Goal: Information Seeking & Learning: Learn about a topic

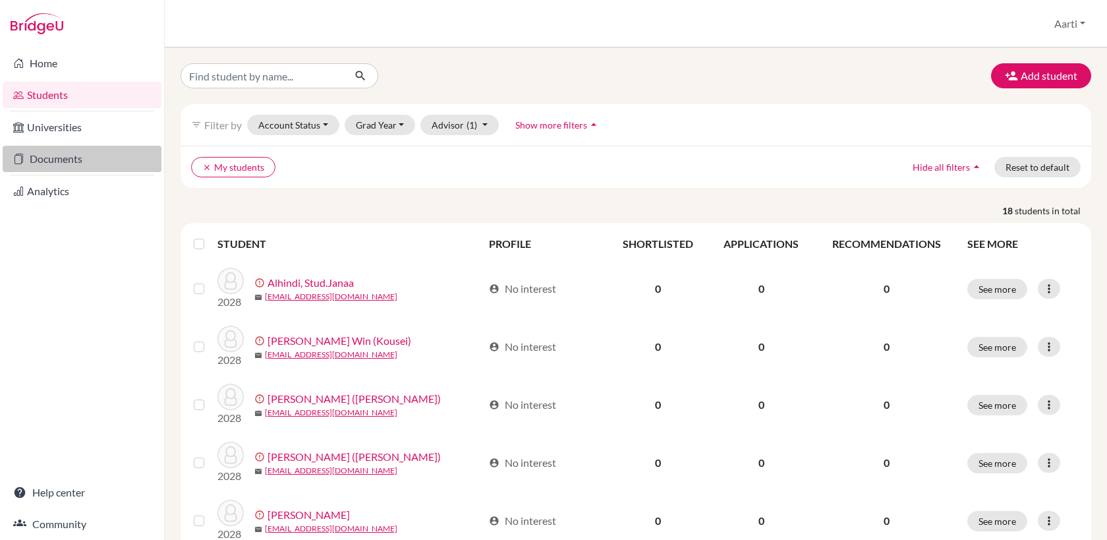
click at [47, 154] on link "Documents" at bounding box center [82, 159] width 159 height 26
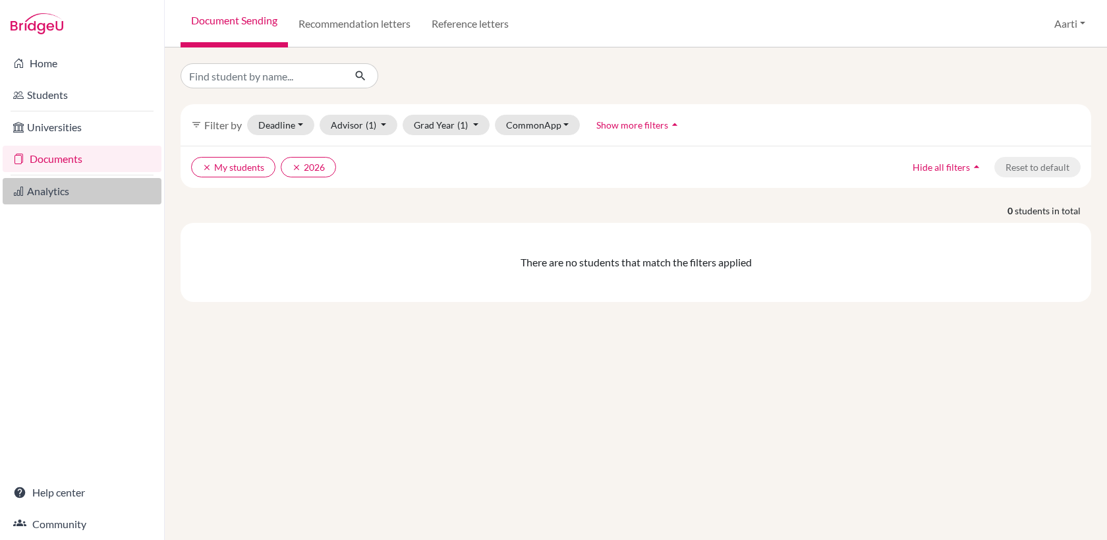
click at [57, 187] on link "Analytics" at bounding box center [82, 191] width 159 height 26
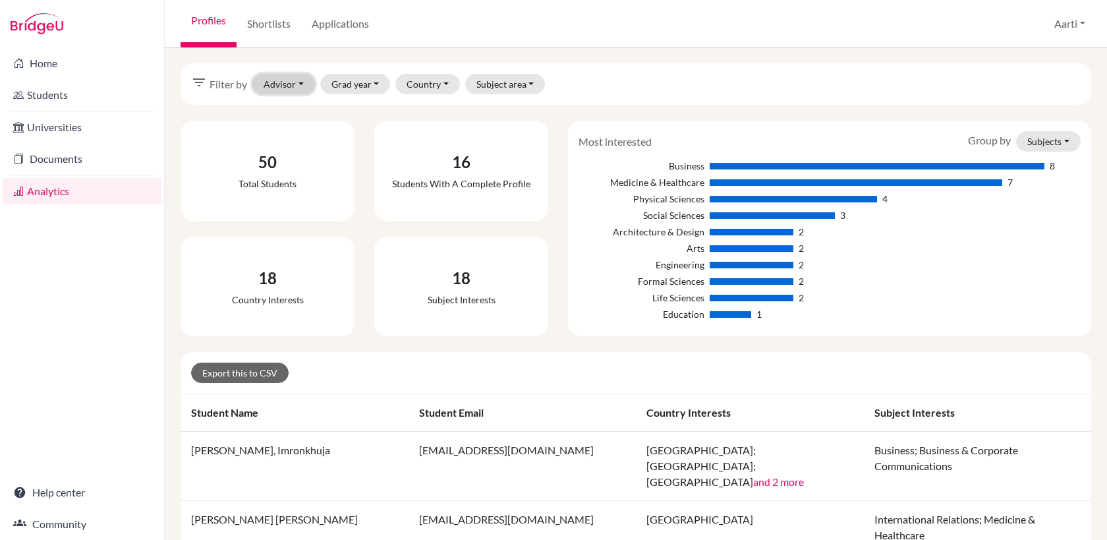
click at [283, 84] on button "Advisor" at bounding box center [283, 84] width 63 height 20
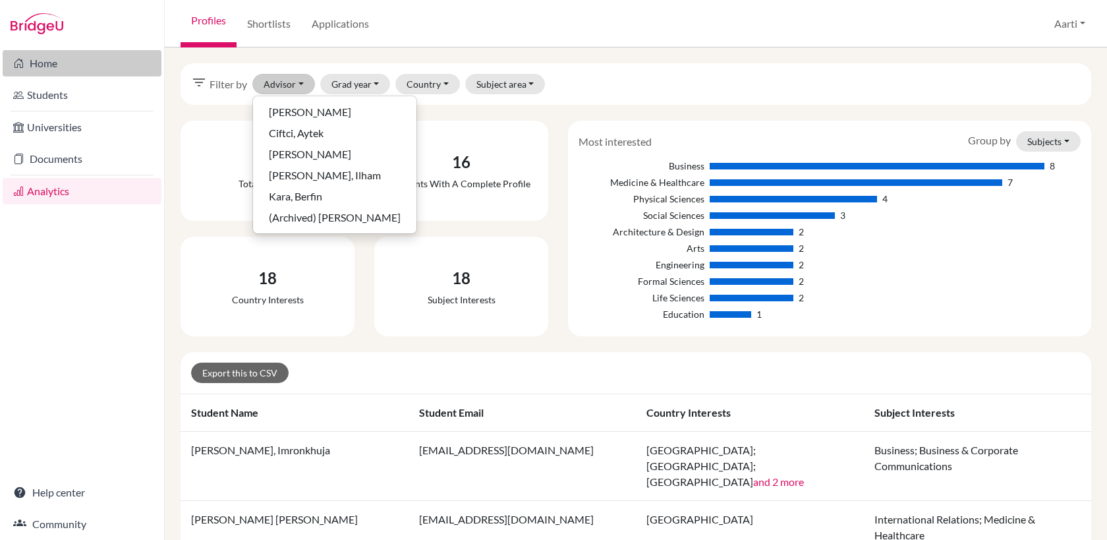
click at [47, 59] on link "Home" at bounding box center [82, 63] width 159 height 26
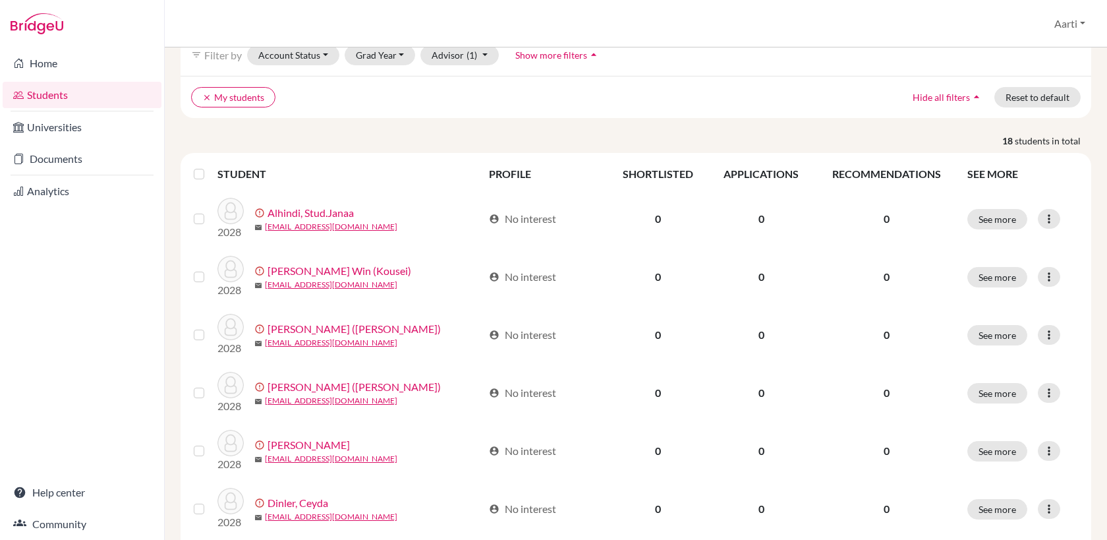
scroll to position [78, 0]
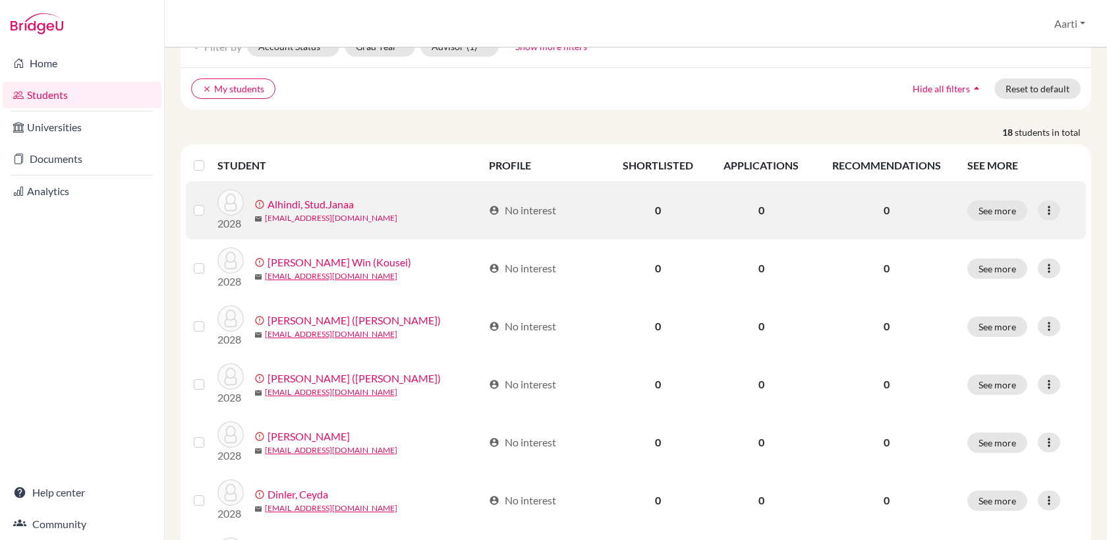
click at [307, 215] on link "stud.jnalhindi@sistokyo.jp" at bounding box center [331, 218] width 133 height 12
click at [293, 202] on link "Alhindi, Stud.Janaa" at bounding box center [311, 204] width 86 height 16
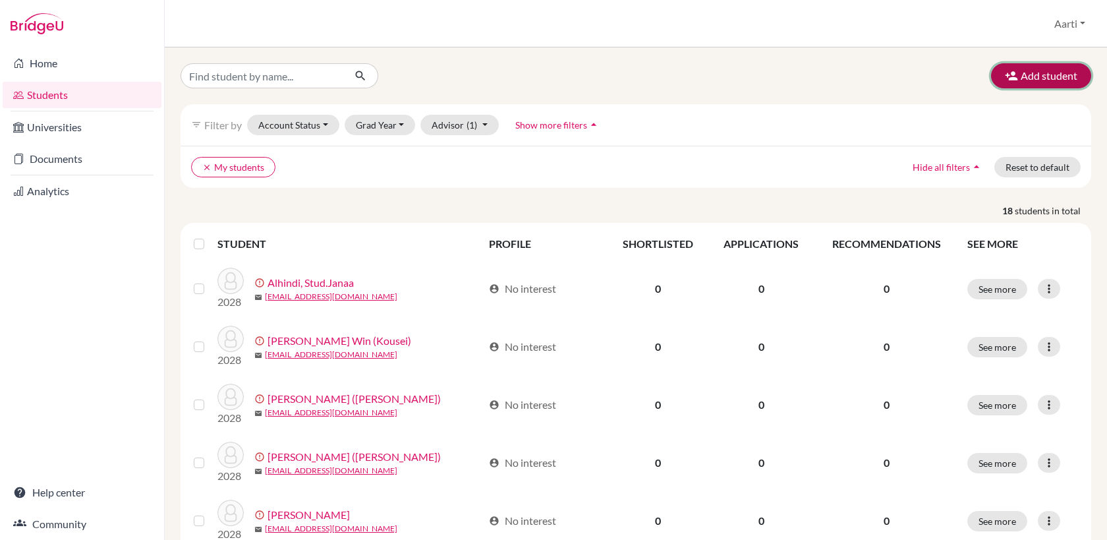
click at [1051, 76] on button "Add student" at bounding box center [1041, 75] width 100 height 25
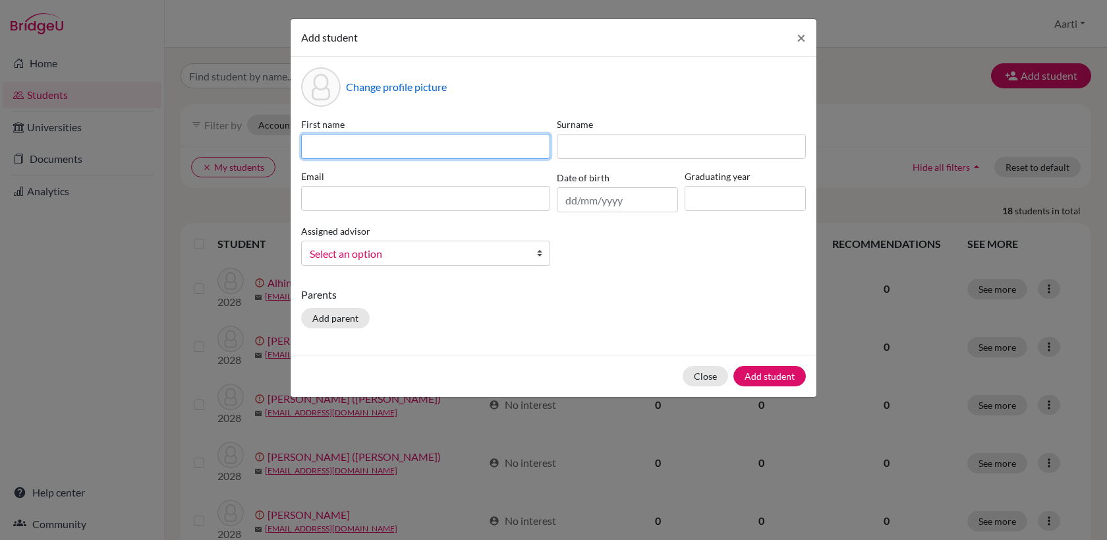
click at [343, 150] on input at bounding box center [425, 146] width 249 height 25
type input "Test student"
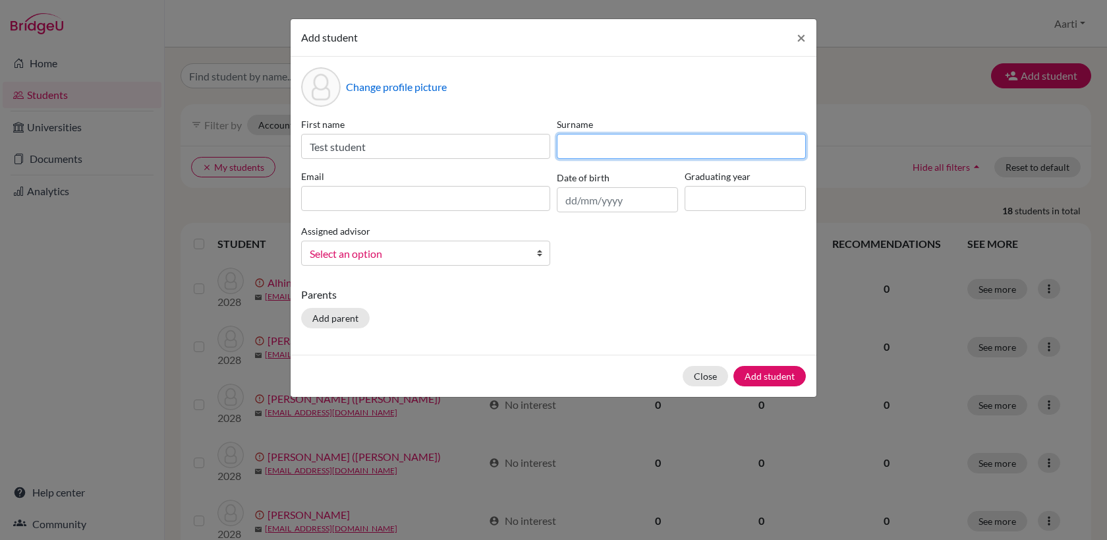
click at [592, 147] on input at bounding box center [681, 146] width 249 height 25
type input "Student"
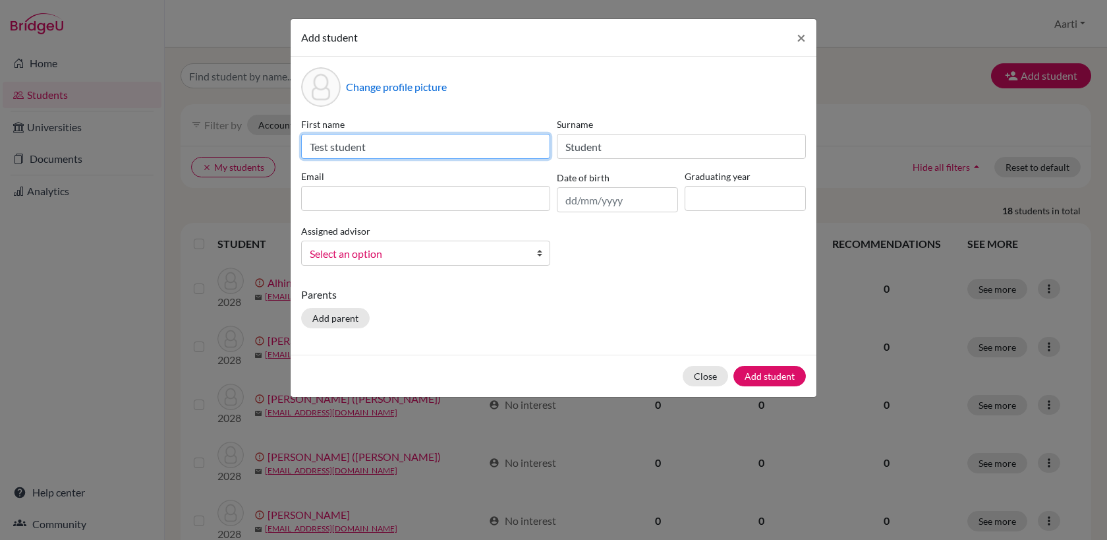
click at [382, 148] on input "Test student" at bounding box center [425, 146] width 249 height 25
type input "Test"
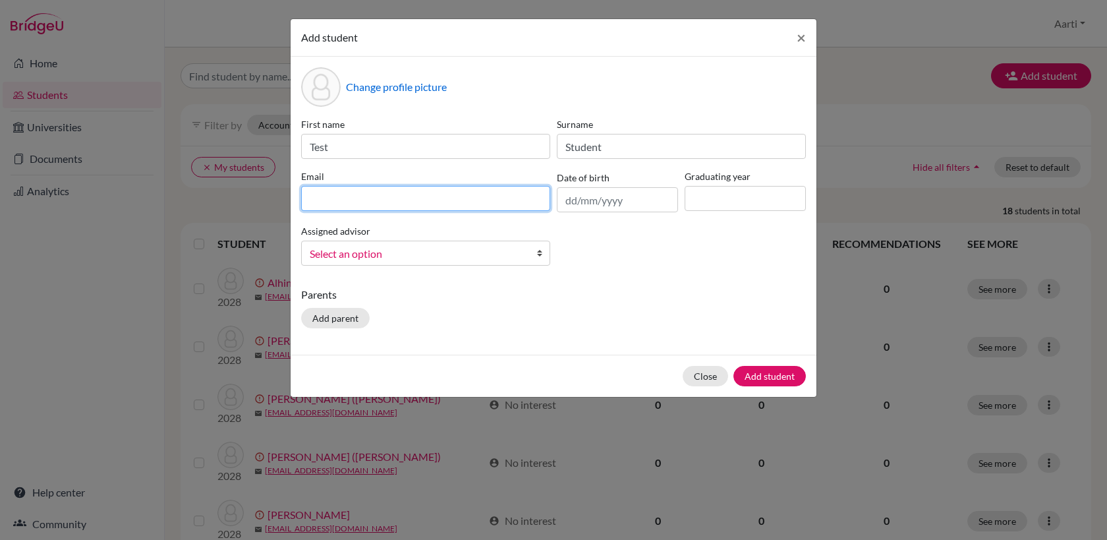
click at [334, 197] on input at bounding box center [425, 198] width 249 height 25
type input "abakshi@sistokyo.jp"
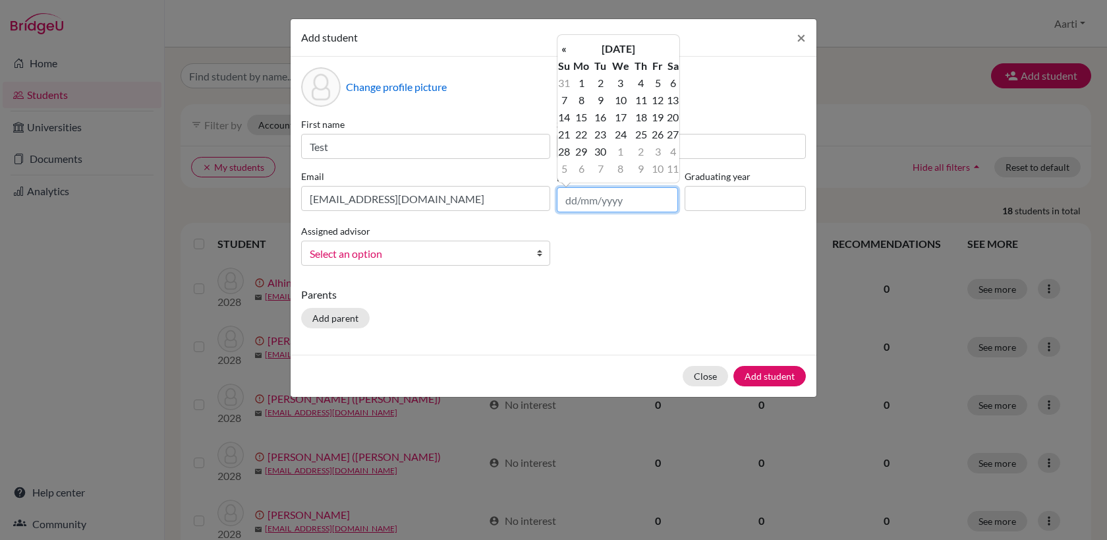
click at [618, 200] on input "text" at bounding box center [617, 199] width 121 height 25
click at [583, 84] on td "1" at bounding box center [582, 82] width 22 height 17
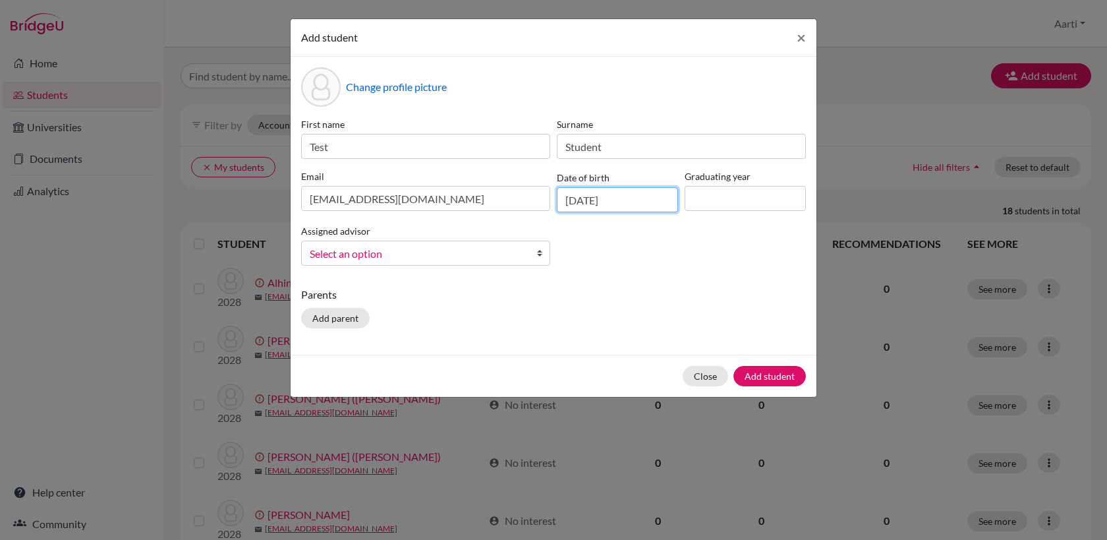
click at [628, 199] on input "01/09/2025" at bounding box center [617, 199] width 121 height 25
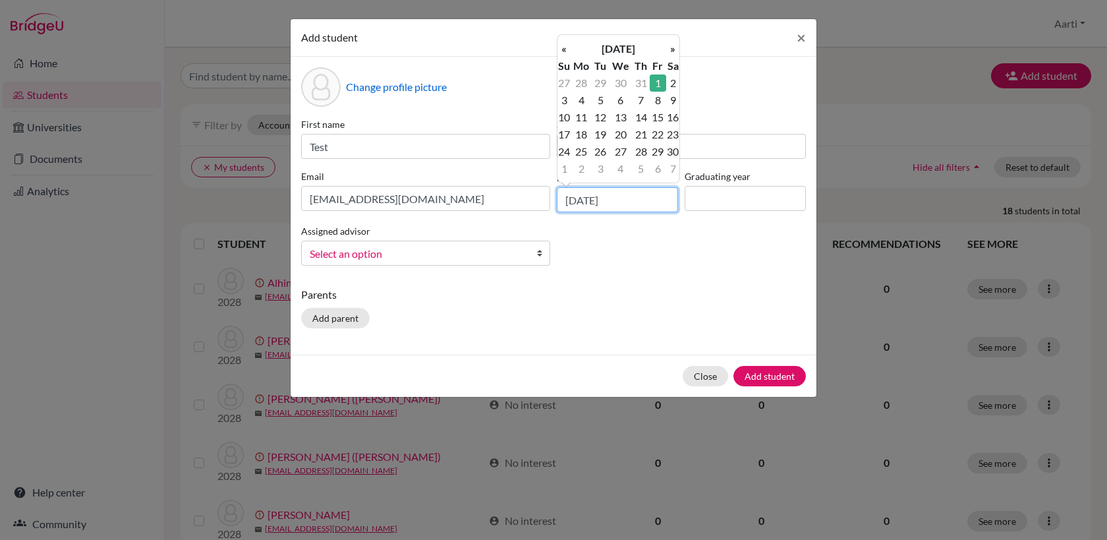
type input "01/09/2000"
click at [704, 206] on input at bounding box center [745, 198] width 121 height 25
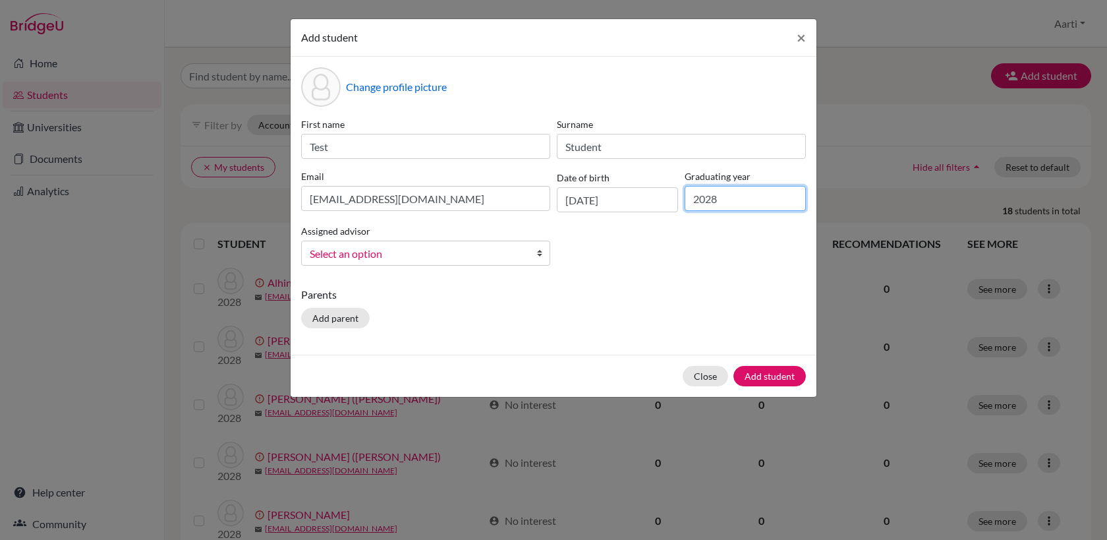
type input "2028"
click at [540, 251] on b at bounding box center [543, 253] width 13 height 24
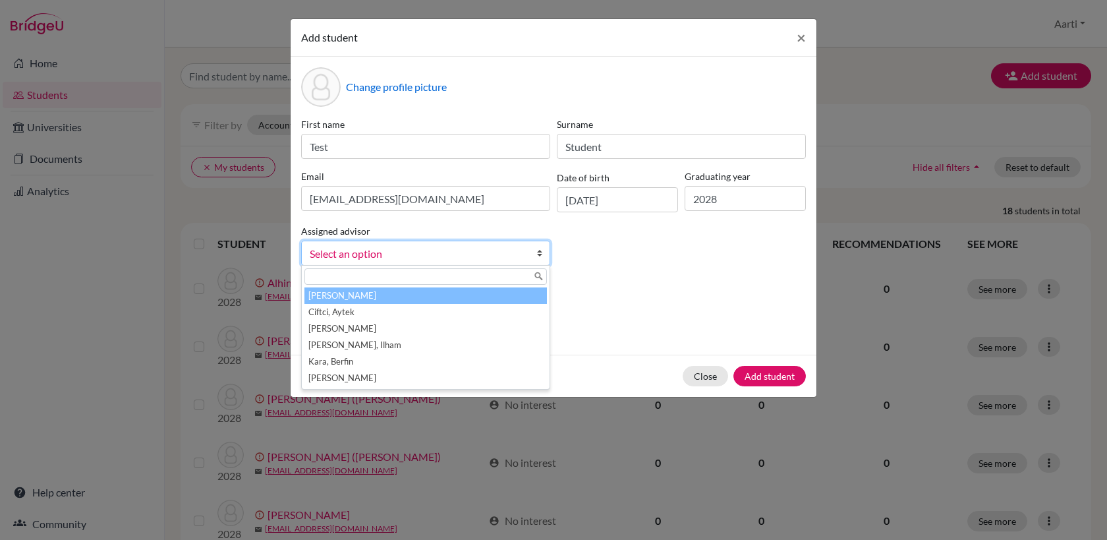
click at [504, 297] on li "Bakshi, Aarti" at bounding box center [426, 295] width 243 height 16
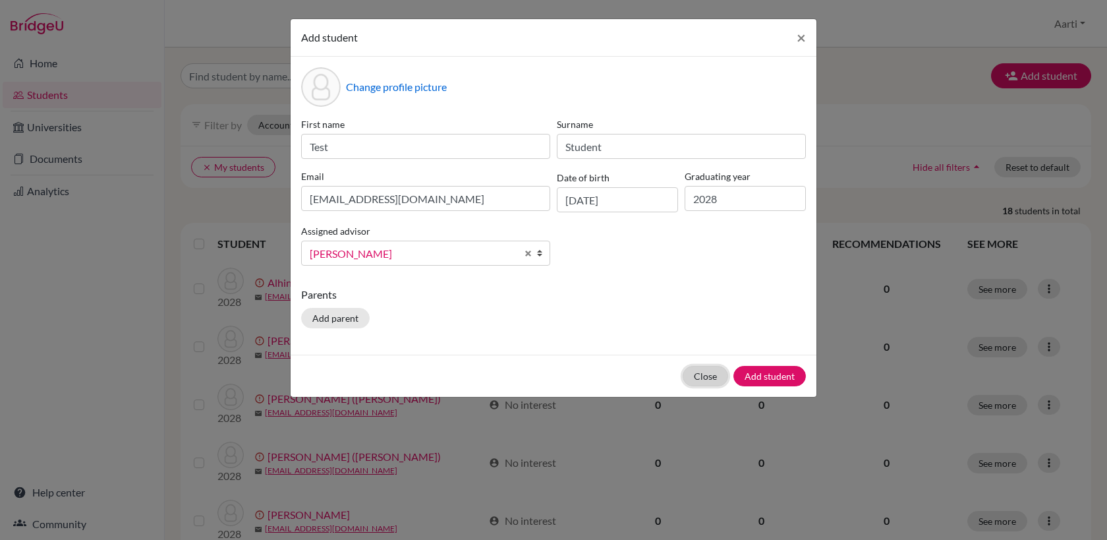
click at [705, 376] on button "Close" at bounding box center [705, 376] width 45 height 20
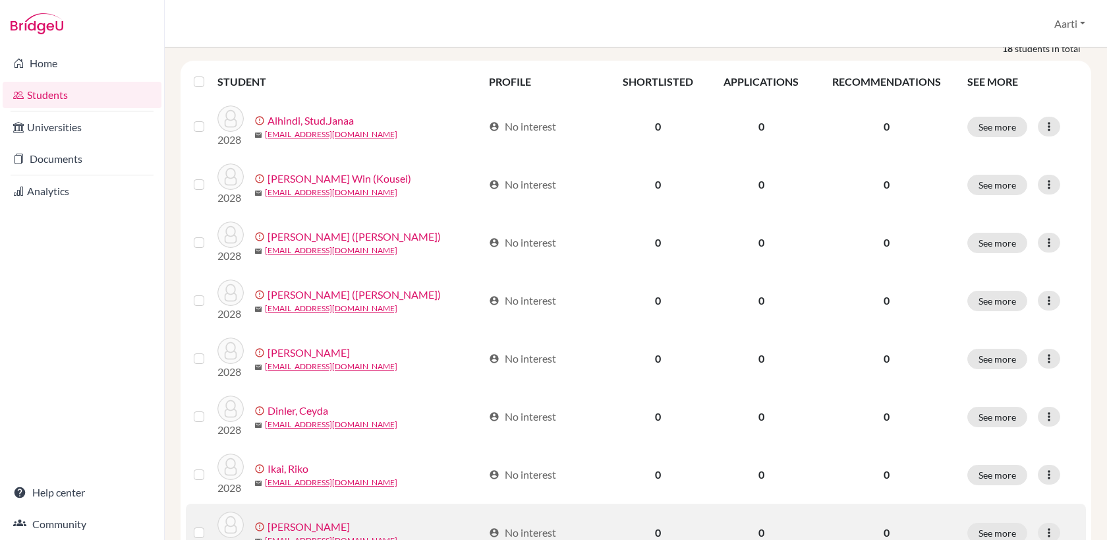
scroll to position [138, 0]
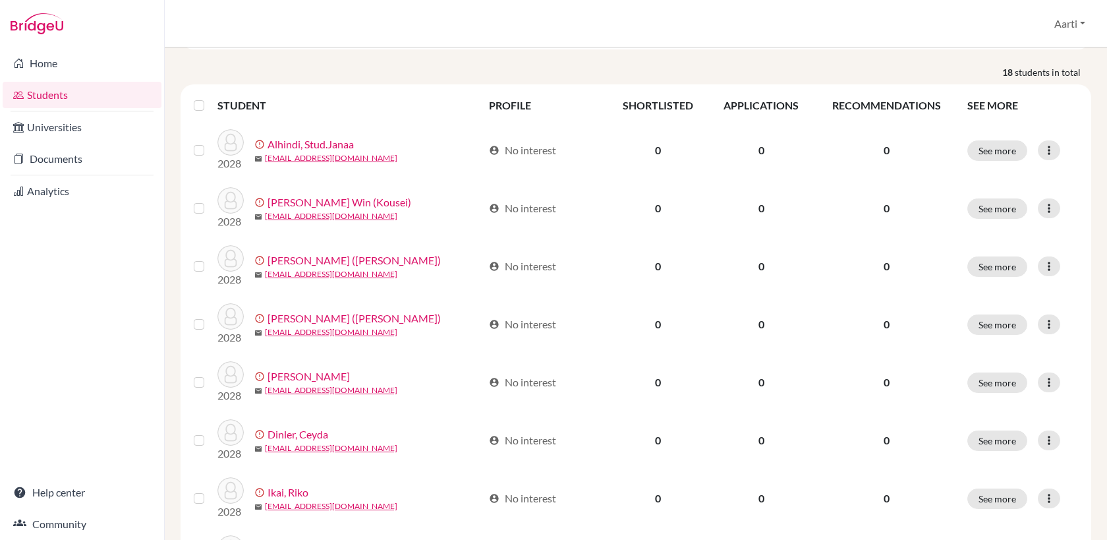
click at [82, 92] on link "Students" at bounding box center [82, 95] width 159 height 26
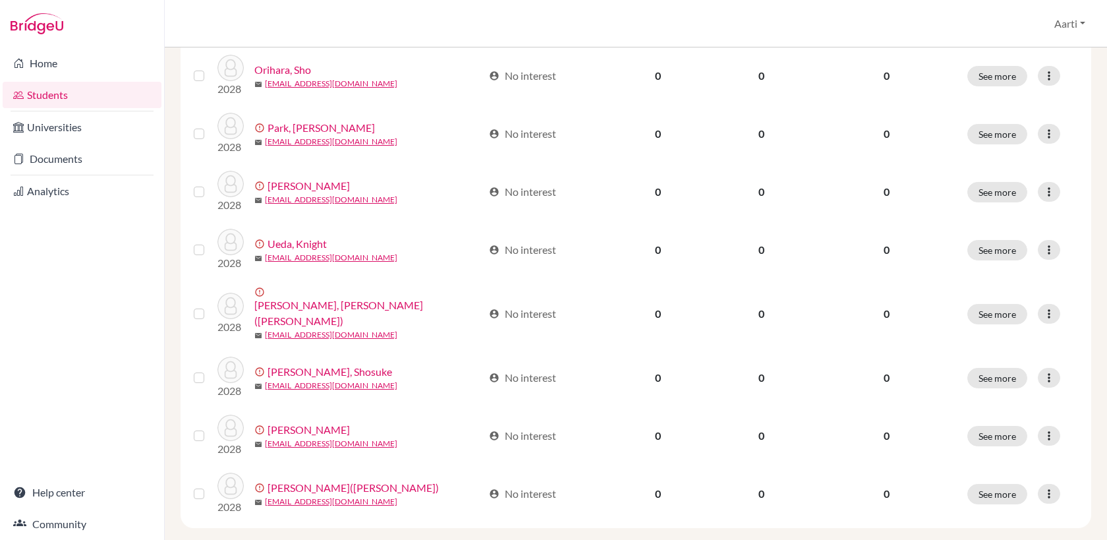
scroll to position [801, 0]
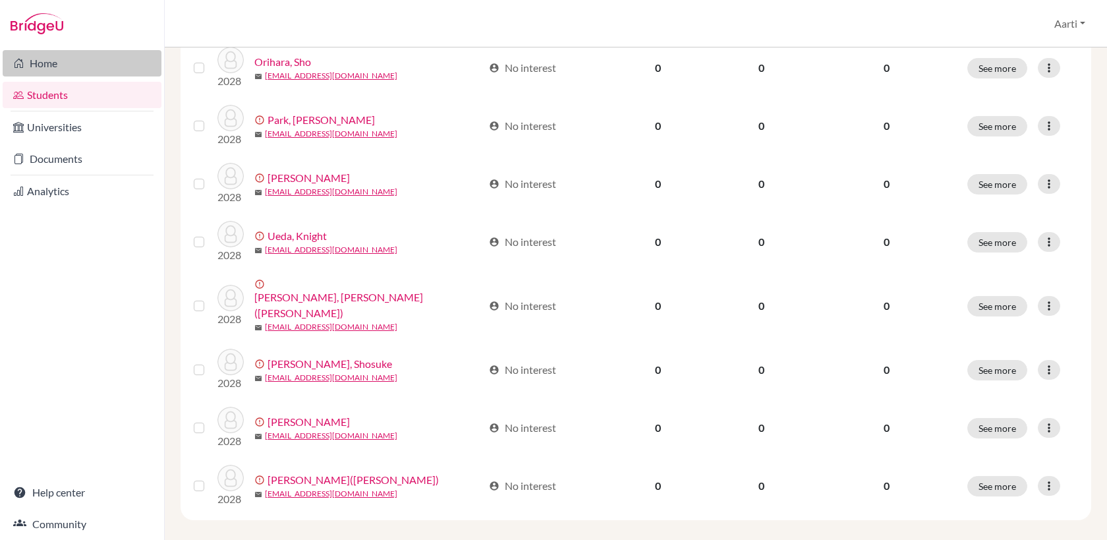
click at [45, 61] on link "Home" at bounding box center [82, 63] width 159 height 26
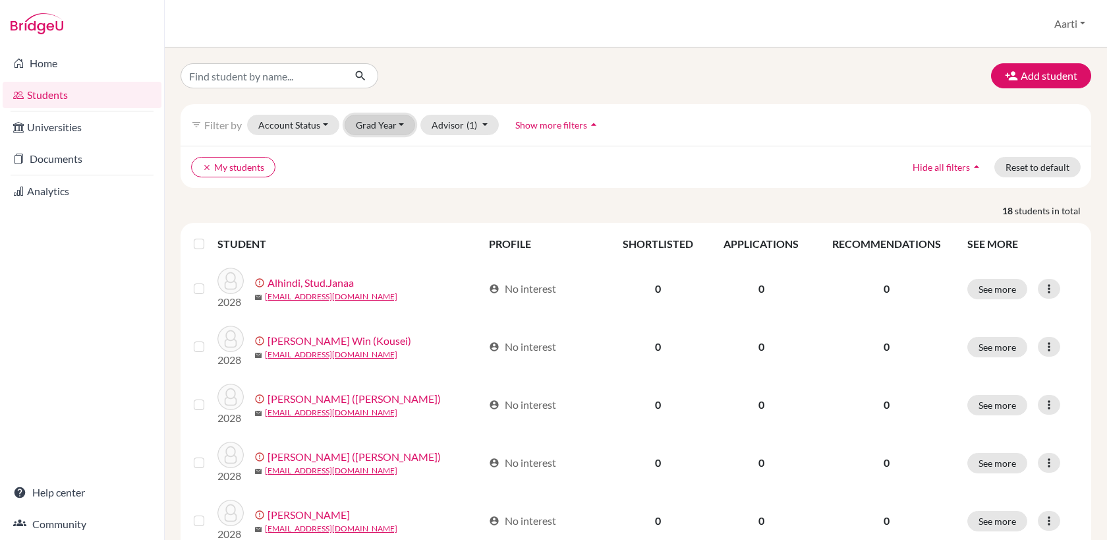
click at [398, 125] on button "Grad Year" at bounding box center [380, 125] width 71 height 20
click at [378, 171] on span "2027" at bounding box center [373, 174] width 24 height 16
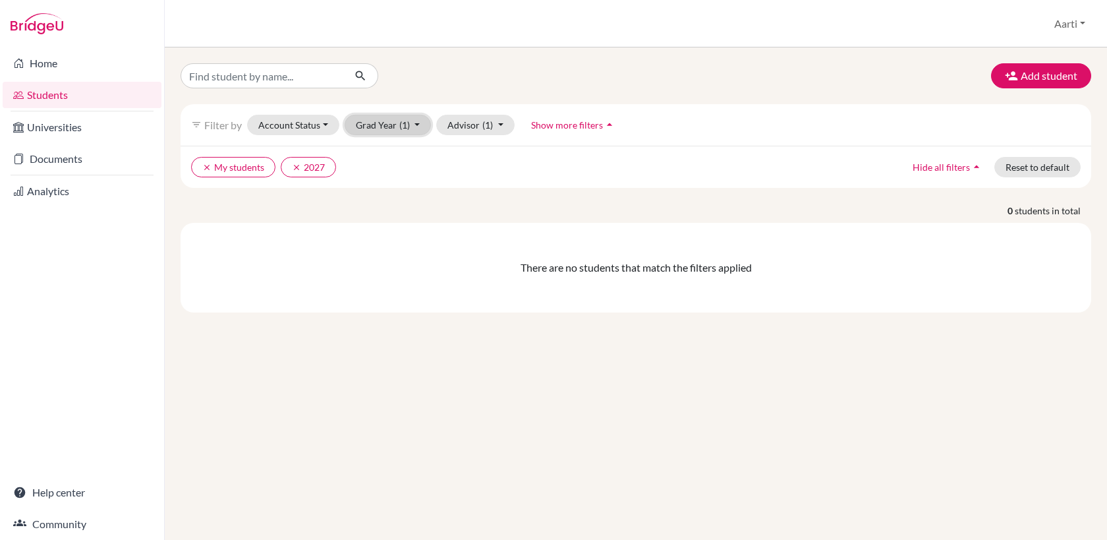
click at [419, 123] on button "Grad Year (1)" at bounding box center [388, 125] width 87 height 20
click at [394, 192] on div "2026" at bounding box center [384, 195] width 46 height 16
click at [502, 125] on button "Advisor (1)" at bounding box center [475, 125] width 78 height 20
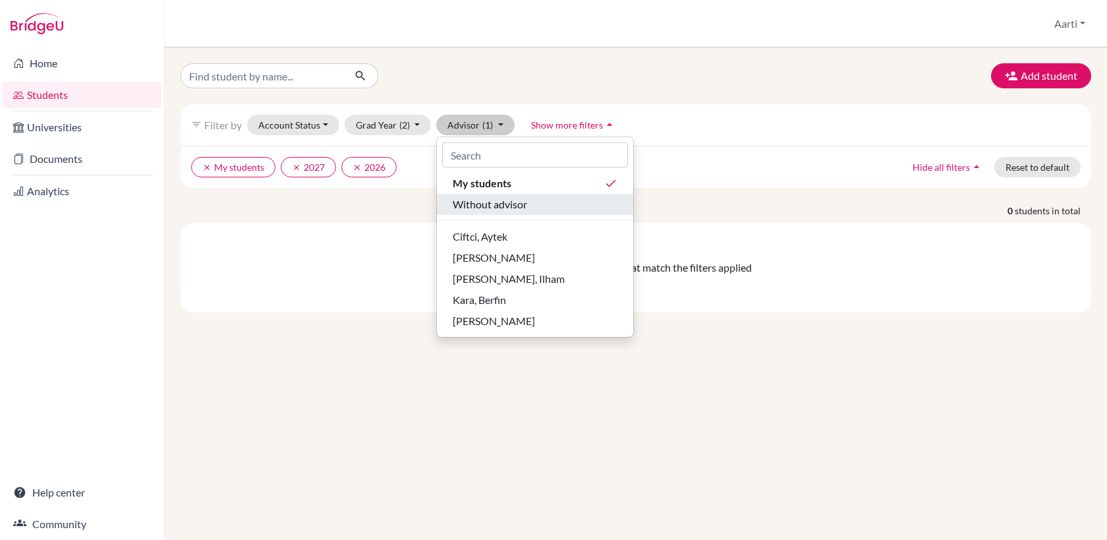
click at [519, 202] on span "Without advisor" at bounding box center [490, 204] width 74 height 16
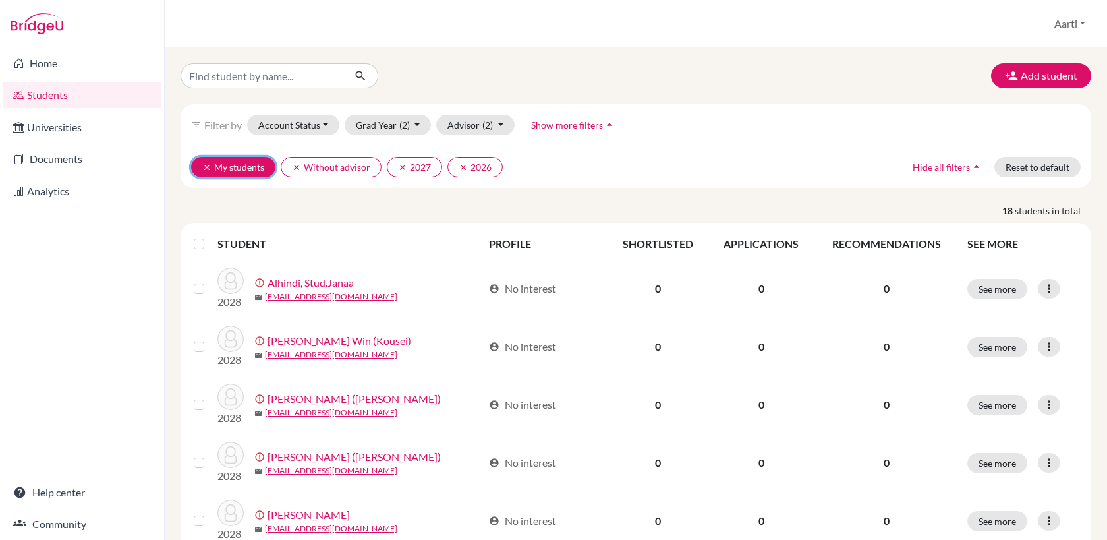
click at [208, 163] on icon "clear" at bounding box center [206, 167] width 9 height 9
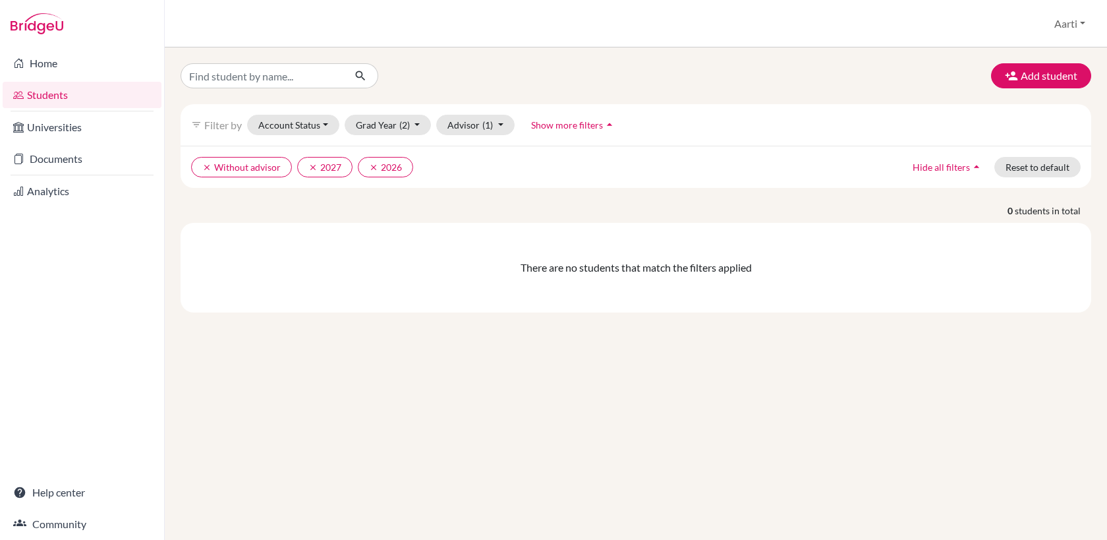
click at [79, 93] on link "Students" at bounding box center [82, 95] width 159 height 26
click at [421, 126] on button "Grad Year (2)" at bounding box center [388, 125] width 87 height 20
click at [405, 154] on div "2028" at bounding box center [384, 153] width 46 height 16
click at [374, 168] on icon "clear" at bounding box center [373, 167] width 9 height 9
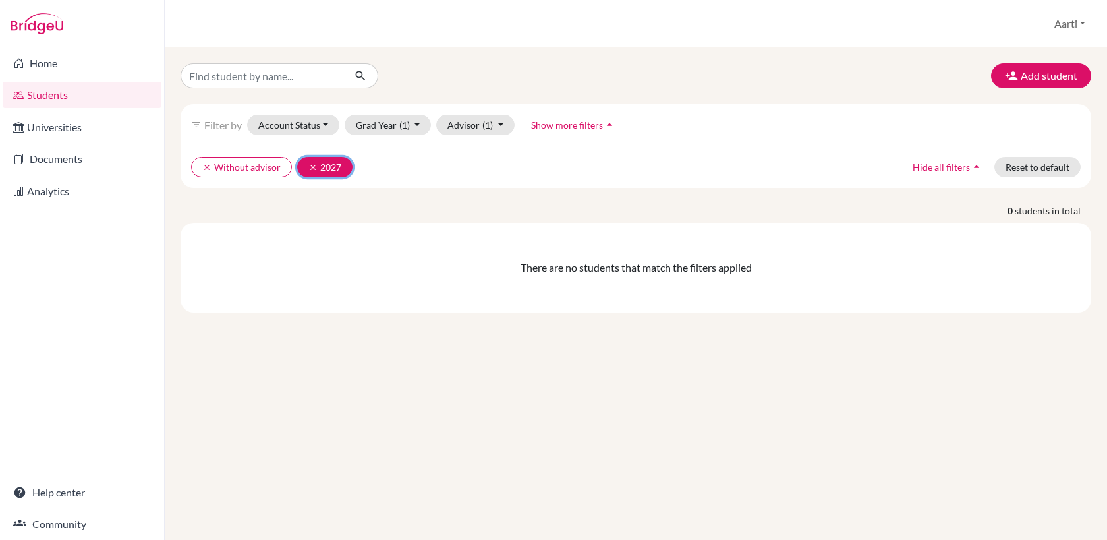
click at [312, 168] on icon "clear" at bounding box center [313, 167] width 9 height 9
click at [208, 167] on icon "clear" at bounding box center [206, 167] width 9 height 9
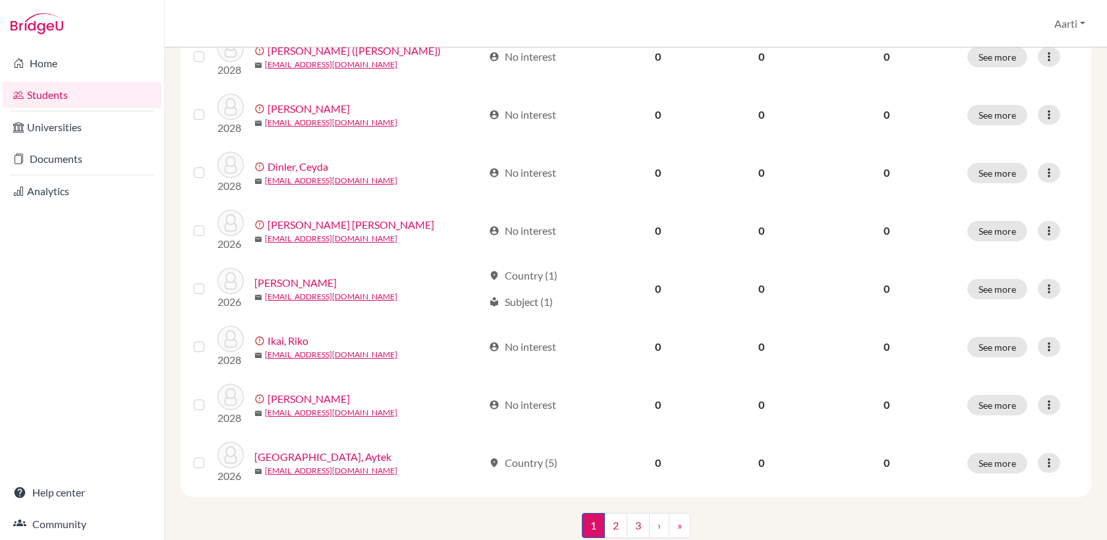
scroll to position [926, 0]
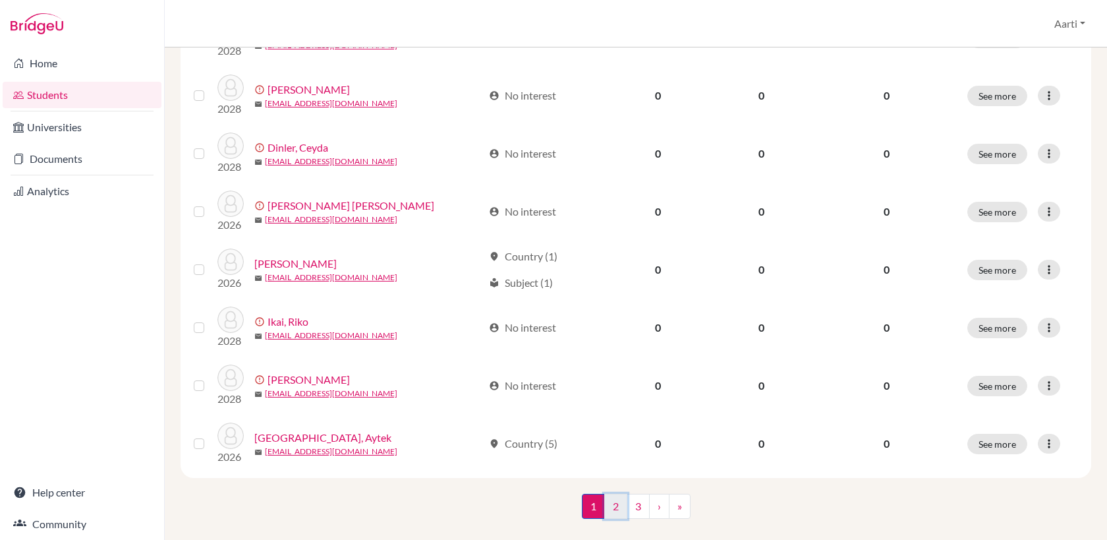
click at [616, 494] on link "2" at bounding box center [616, 506] width 23 height 25
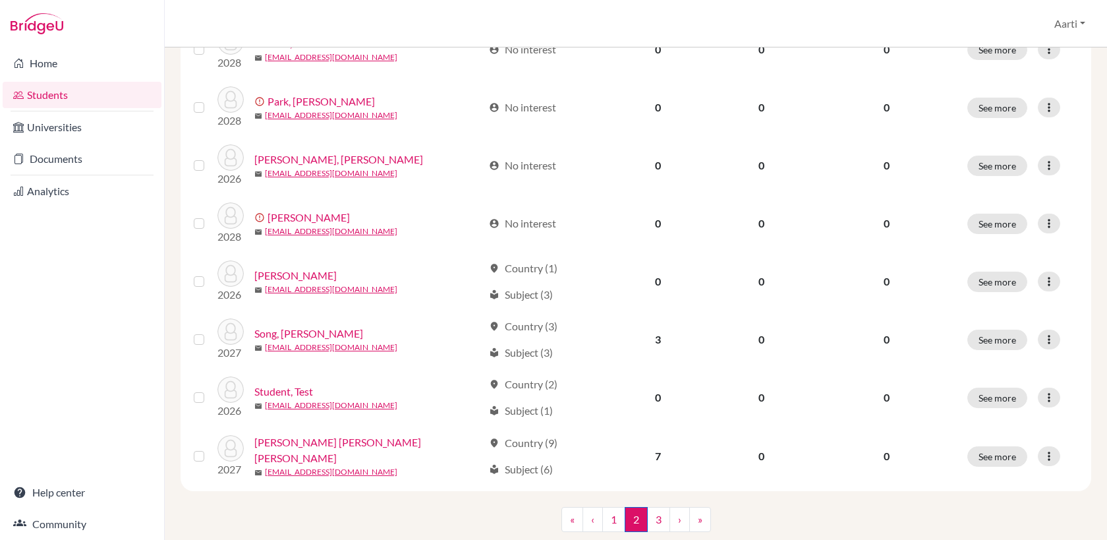
scroll to position [926, 0]
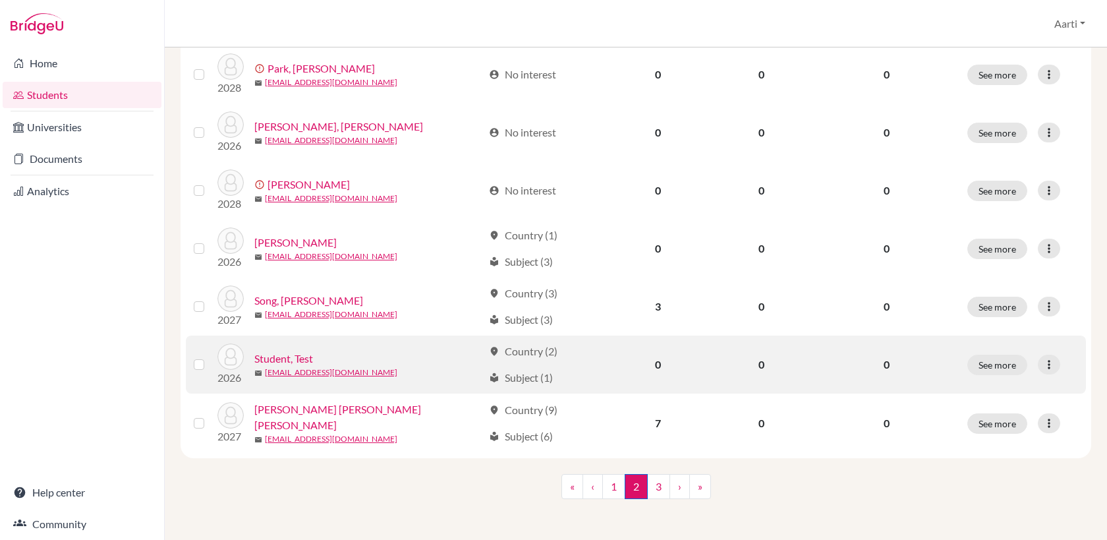
click at [323, 363] on div "Student, Test" at bounding box center [368, 359] width 229 height 16
click at [285, 355] on link "Student, Test" at bounding box center [283, 359] width 59 height 16
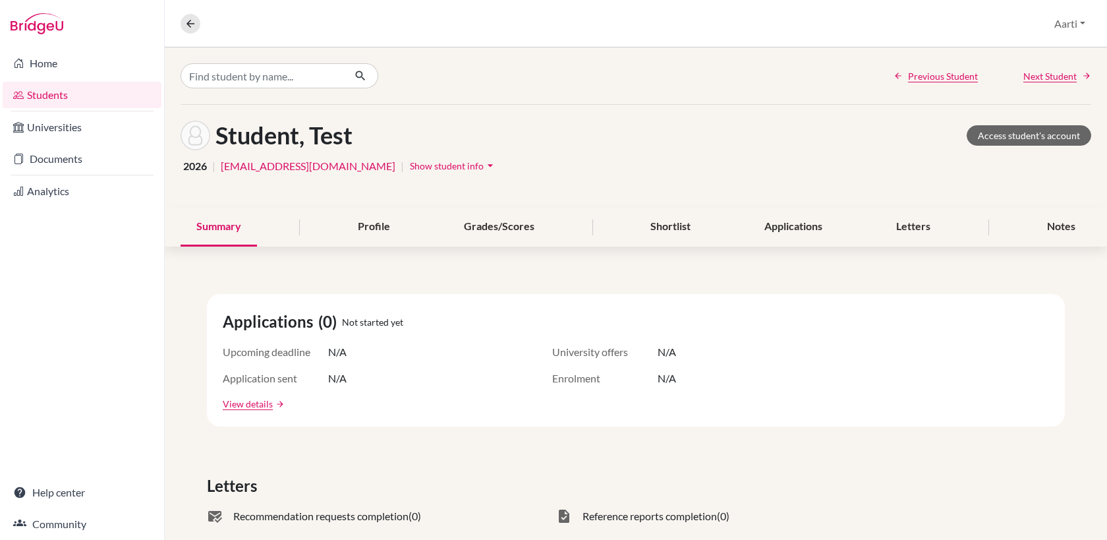
click at [79, 96] on link "Students" at bounding box center [82, 95] width 159 height 26
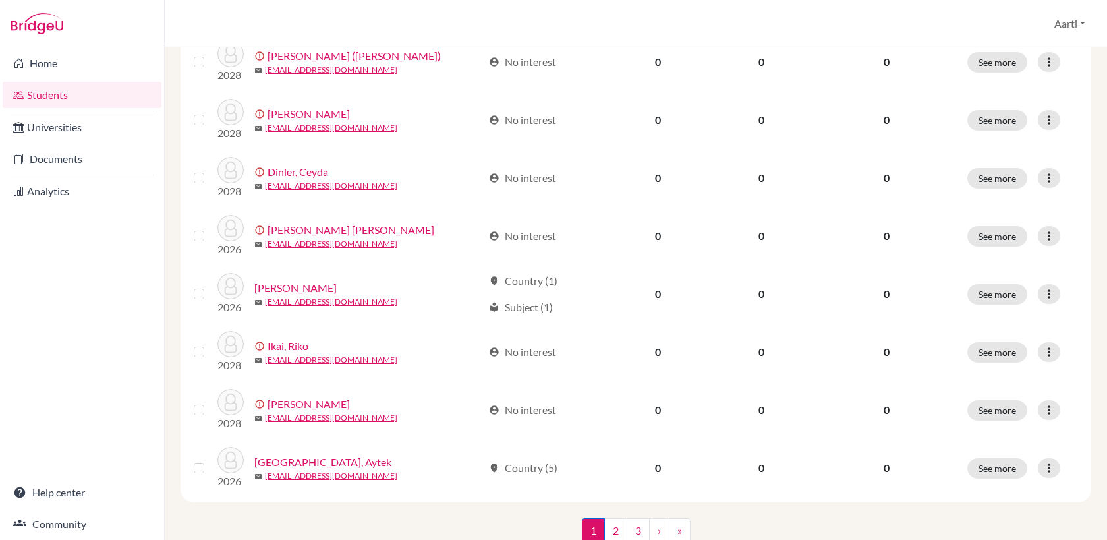
scroll to position [926, 0]
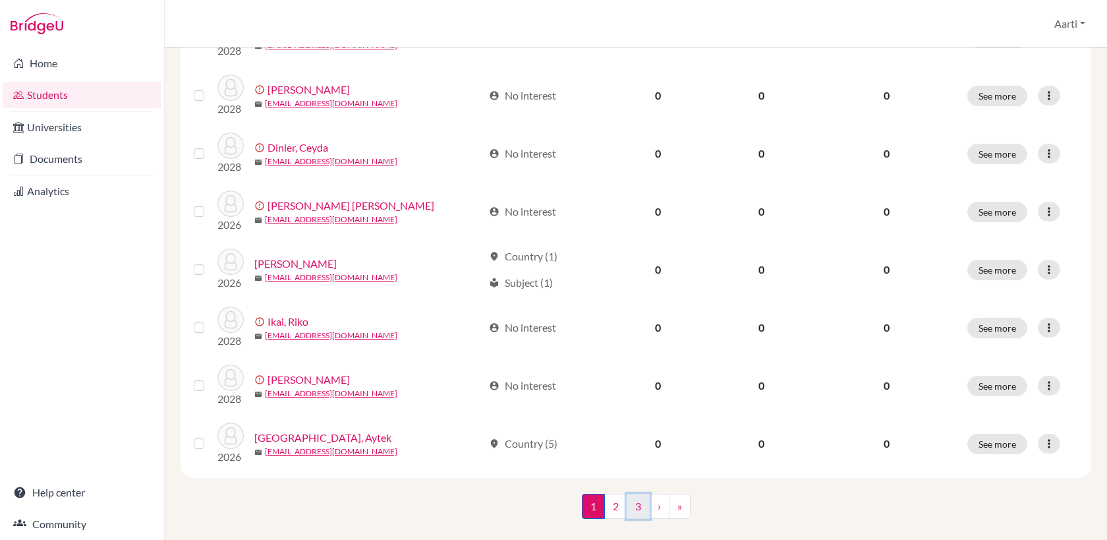
click at [635, 494] on link "3" at bounding box center [638, 506] width 23 height 25
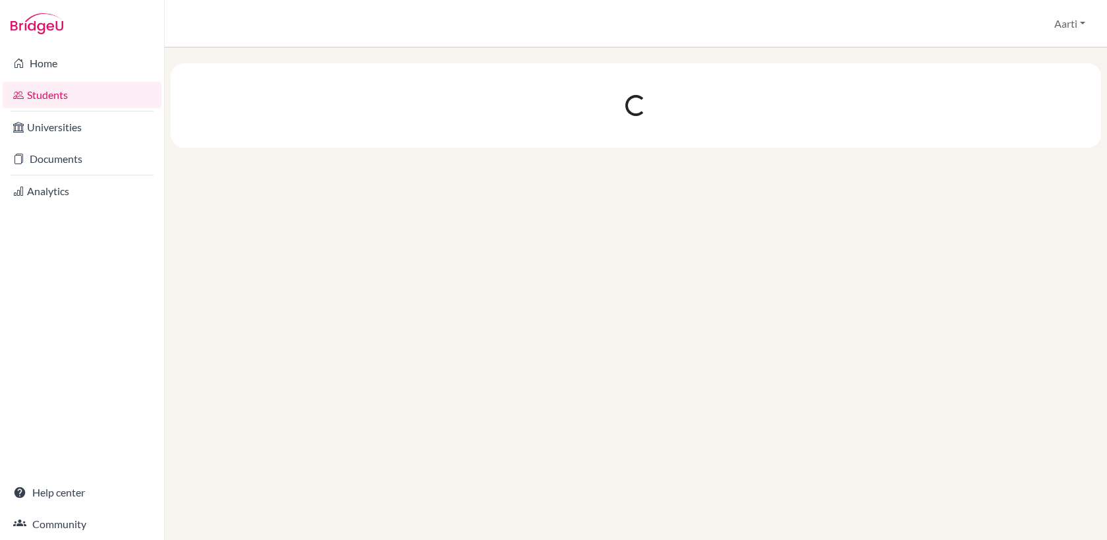
scroll to position [0, 0]
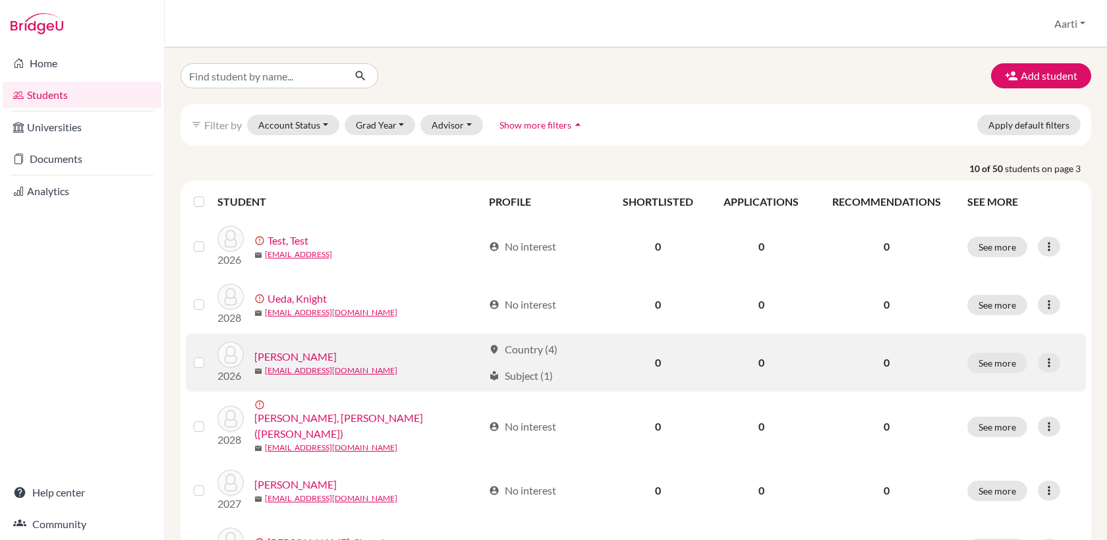
click at [315, 357] on link "[PERSON_NAME]" at bounding box center [295, 357] width 82 height 16
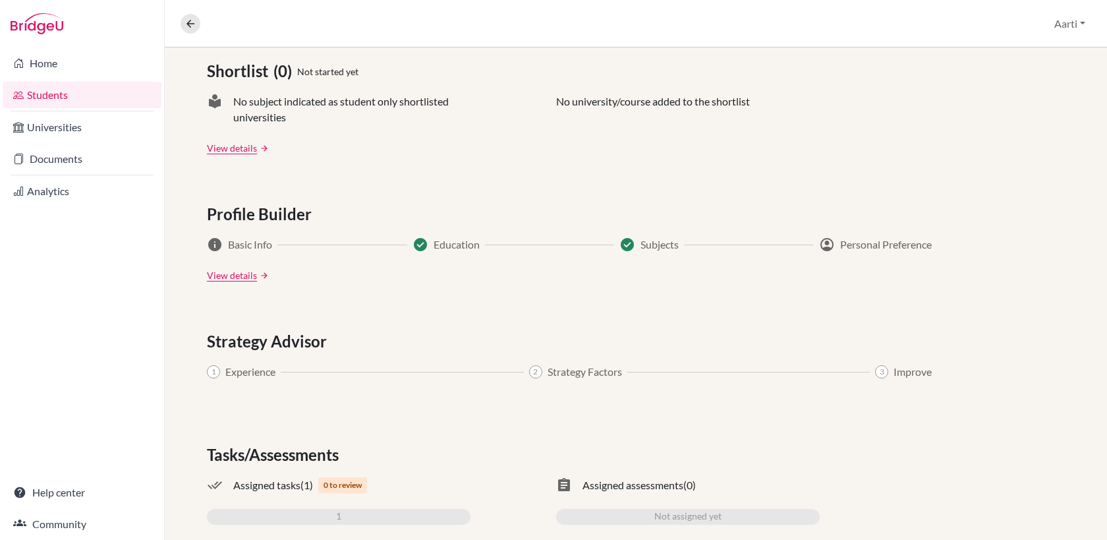
scroll to position [620, 0]
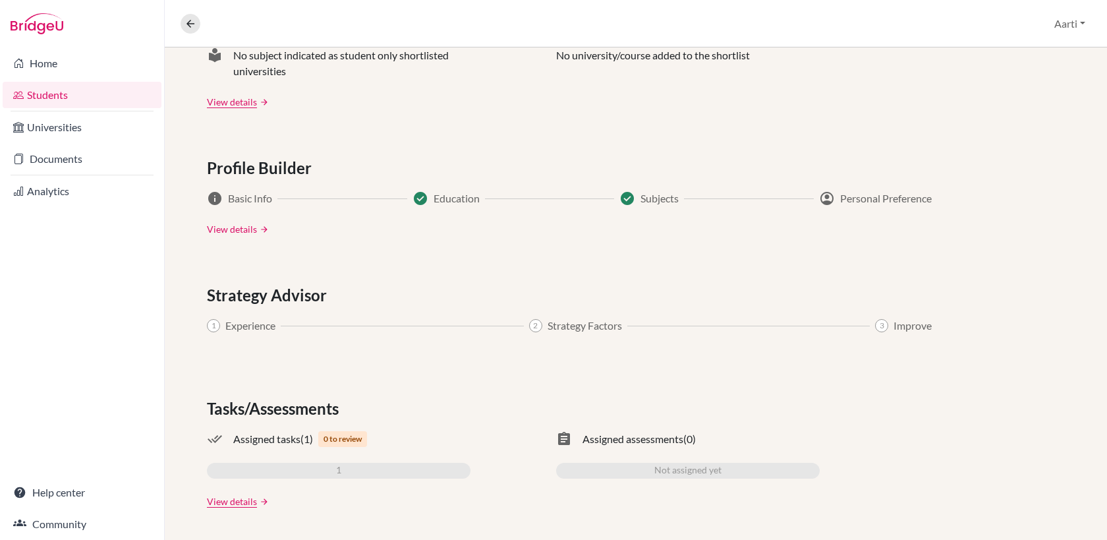
click at [234, 229] on link "View details" at bounding box center [232, 229] width 50 height 14
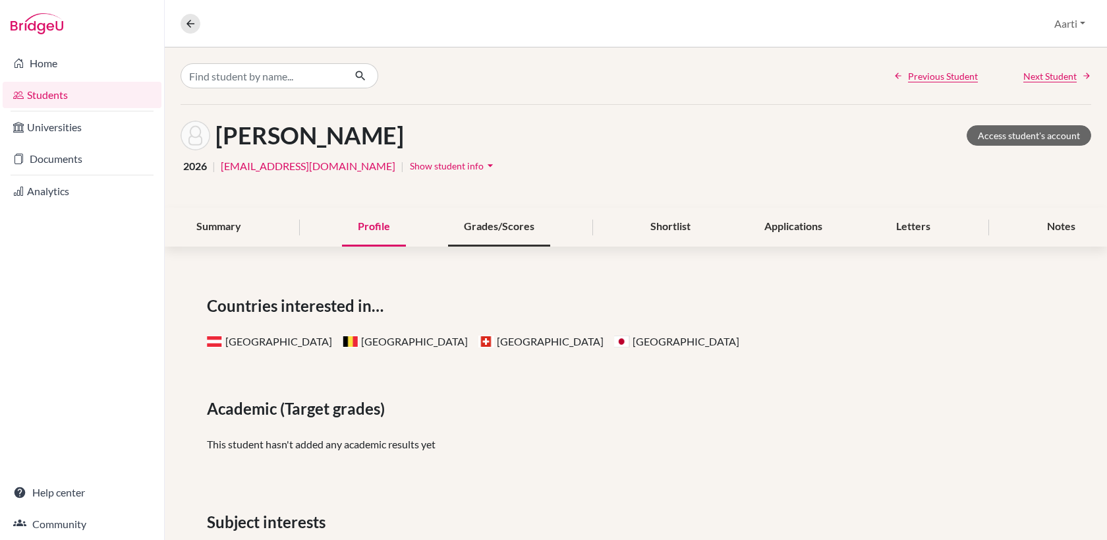
click at [489, 223] on div "Grades/Scores" at bounding box center [499, 227] width 102 height 39
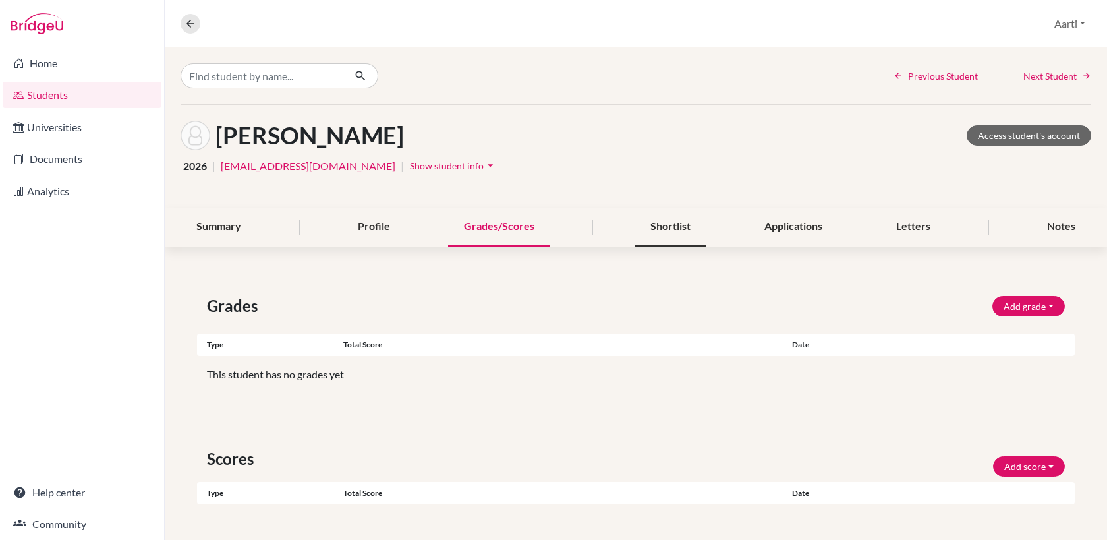
click at [667, 226] on div "Shortlist" at bounding box center [671, 227] width 72 height 39
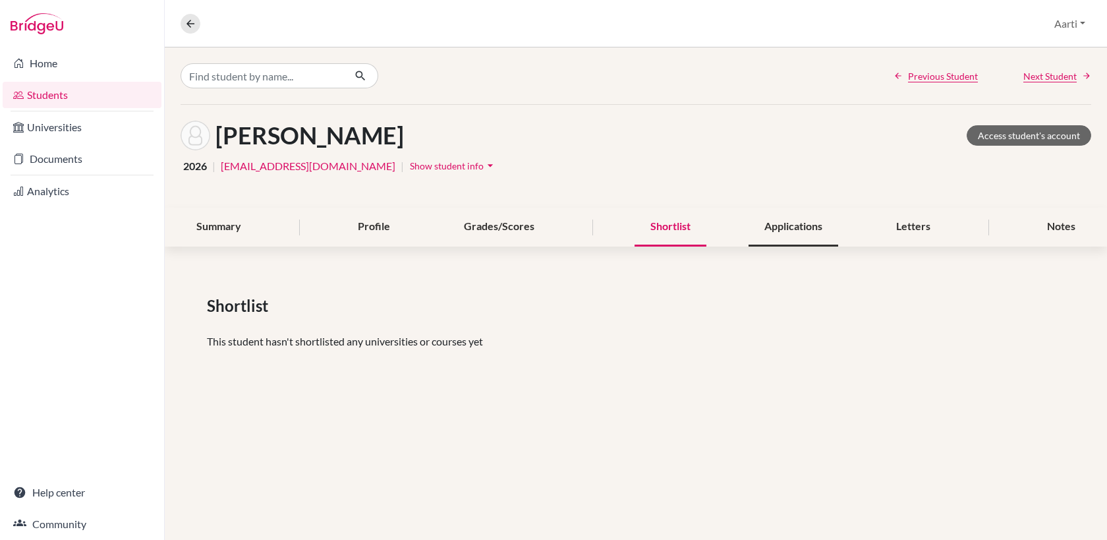
click at [785, 223] on div "Applications" at bounding box center [794, 227] width 90 height 39
click at [903, 227] on div "Letters" at bounding box center [914, 227] width 66 height 39
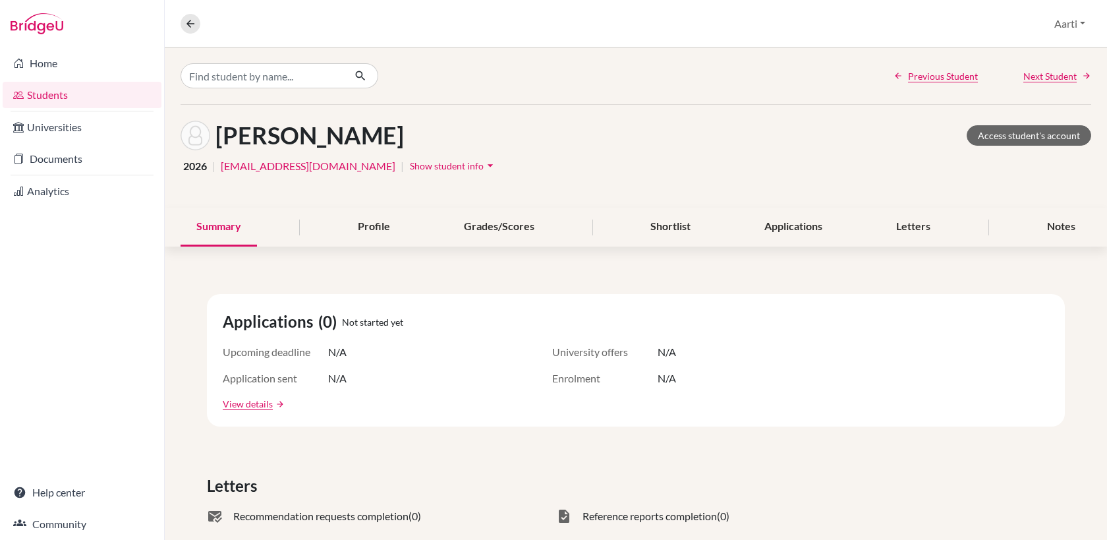
click at [73, 94] on link "Students" at bounding box center [82, 95] width 159 height 26
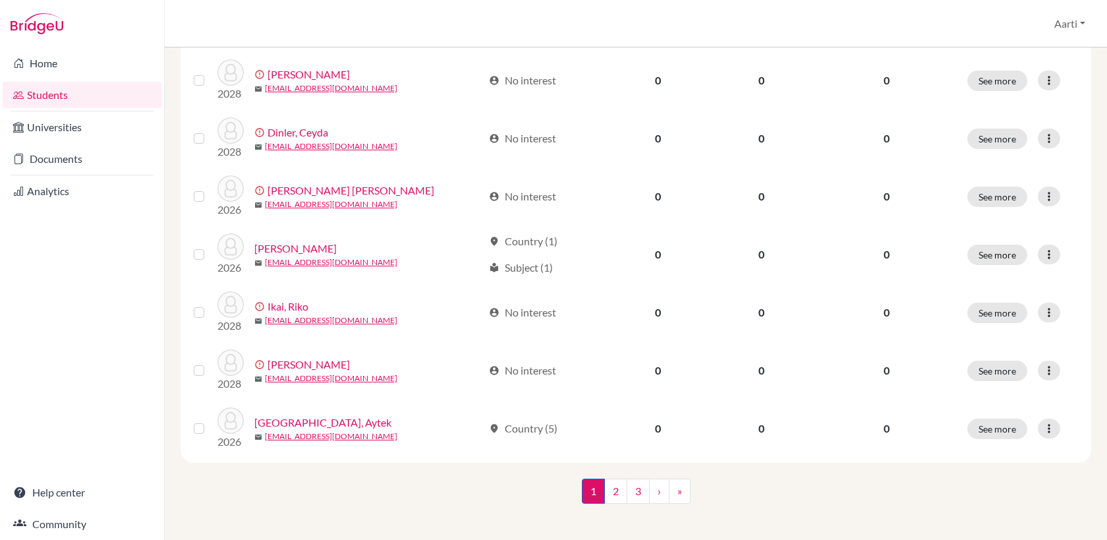
scroll to position [926, 0]
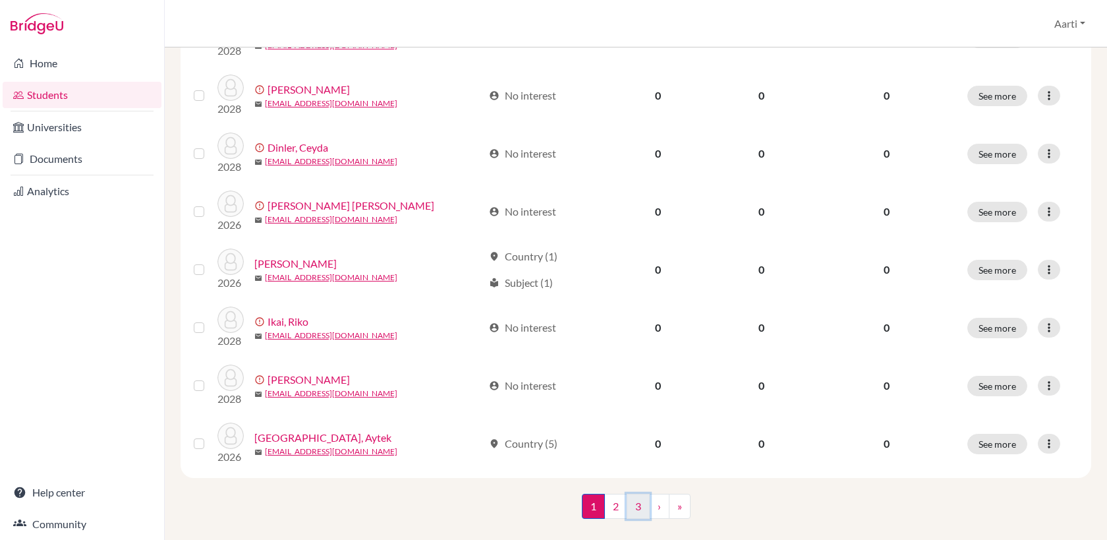
click at [641, 494] on link "3" at bounding box center [638, 506] width 23 height 25
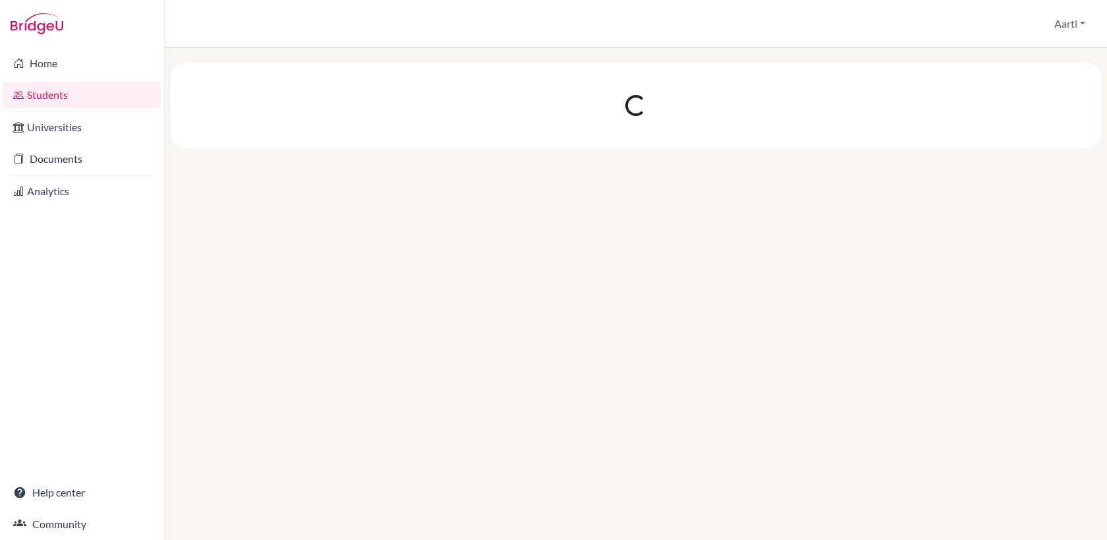
scroll to position [0, 0]
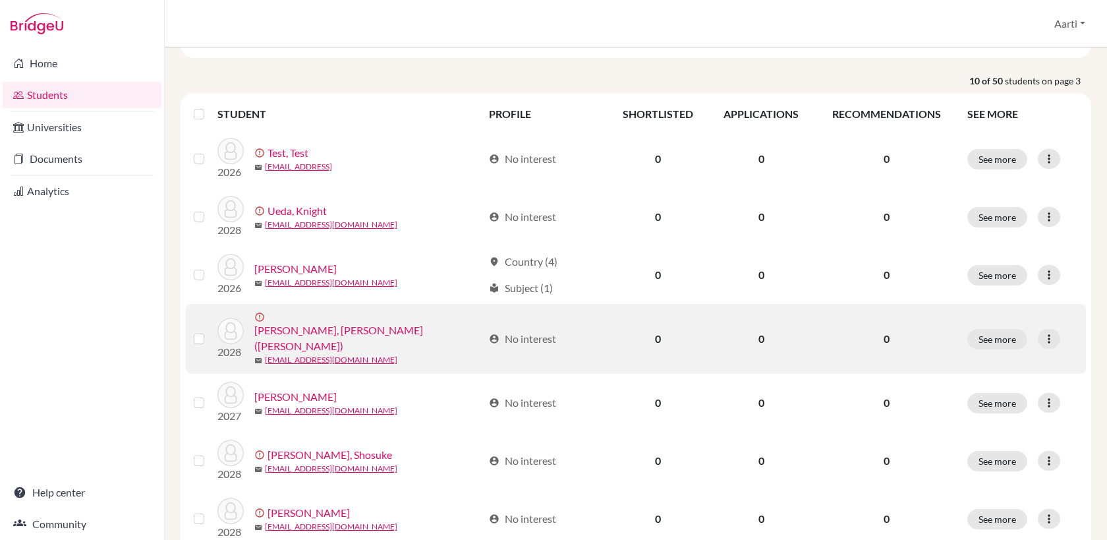
scroll to position [346, 0]
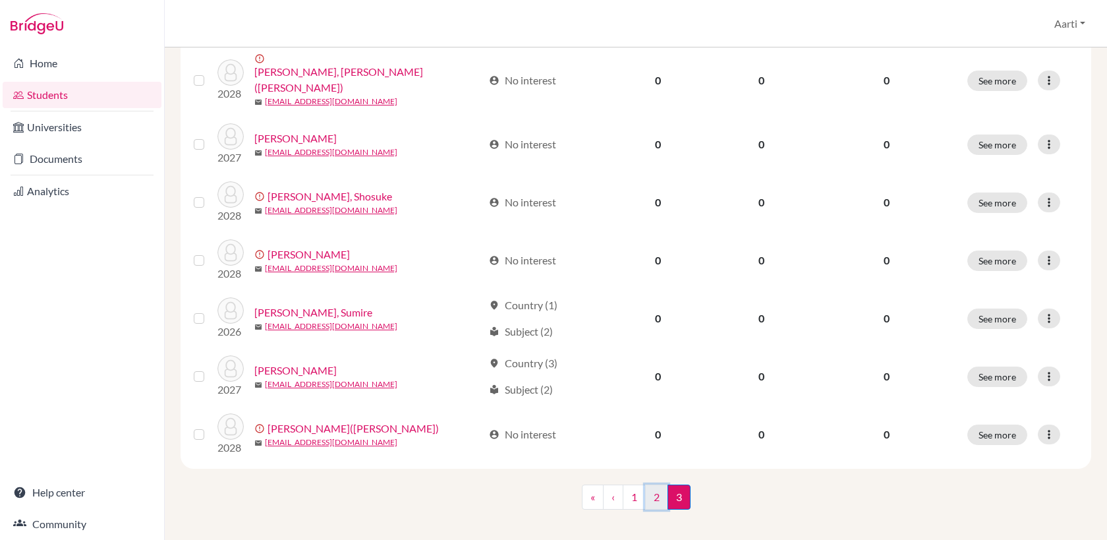
click at [654, 485] on link "2" at bounding box center [656, 497] width 23 height 25
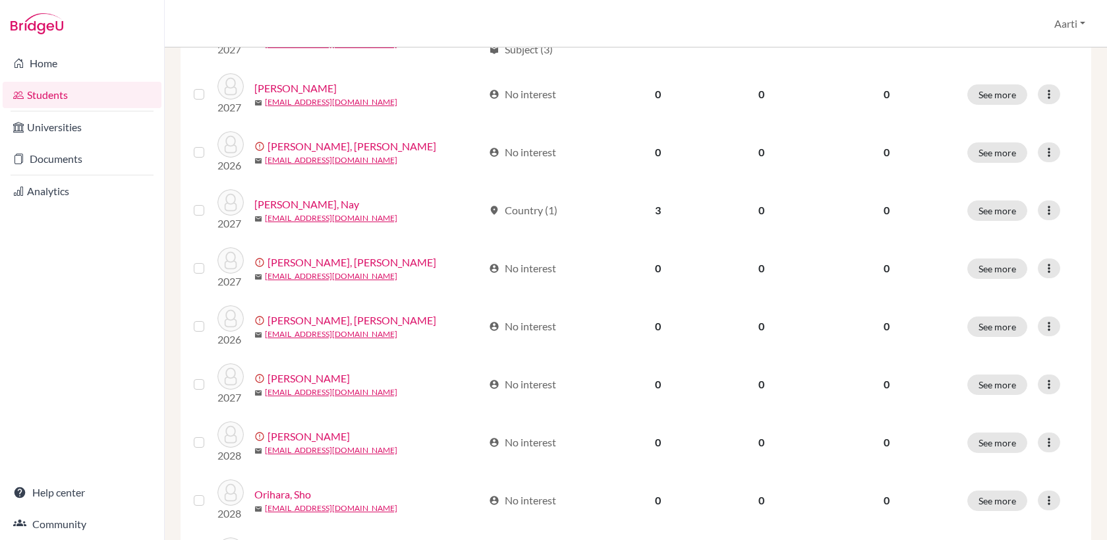
scroll to position [443, 0]
